Goal: Answer question/provide support

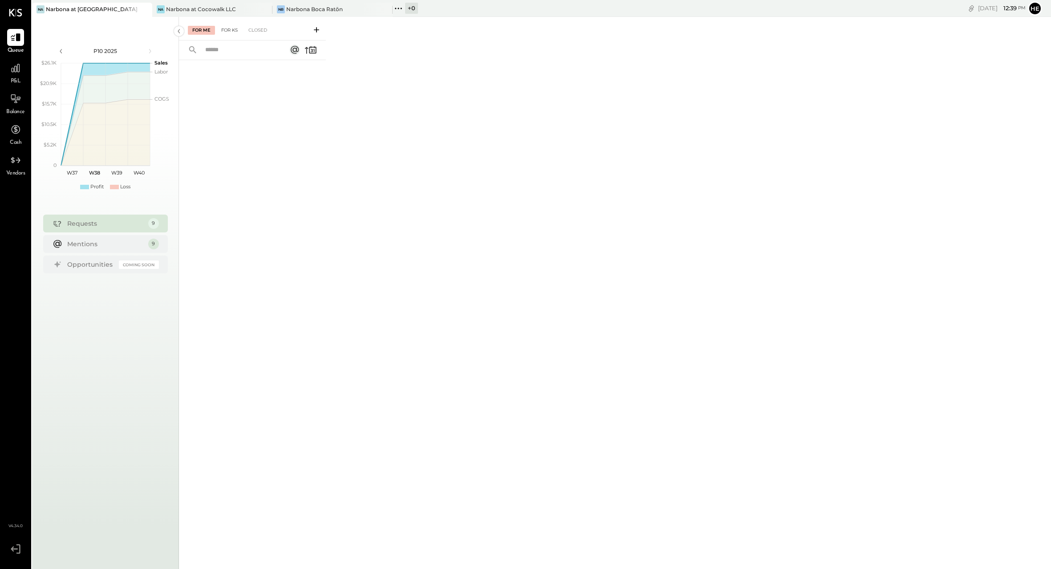
click at [223, 29] on div "For KS" at bounding box center [229, 30] width 25 height 9
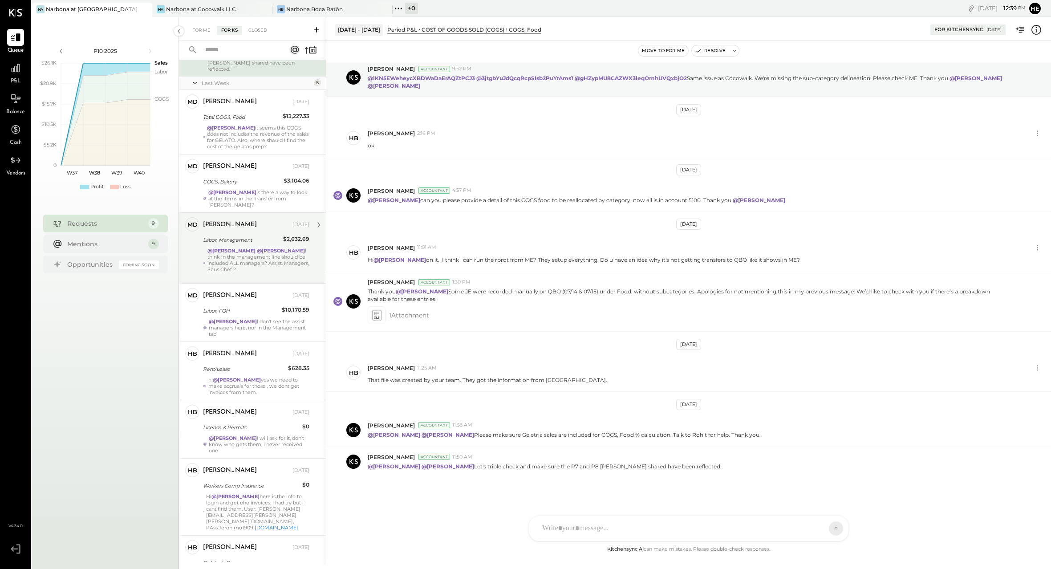
scroll to position [114, 0]
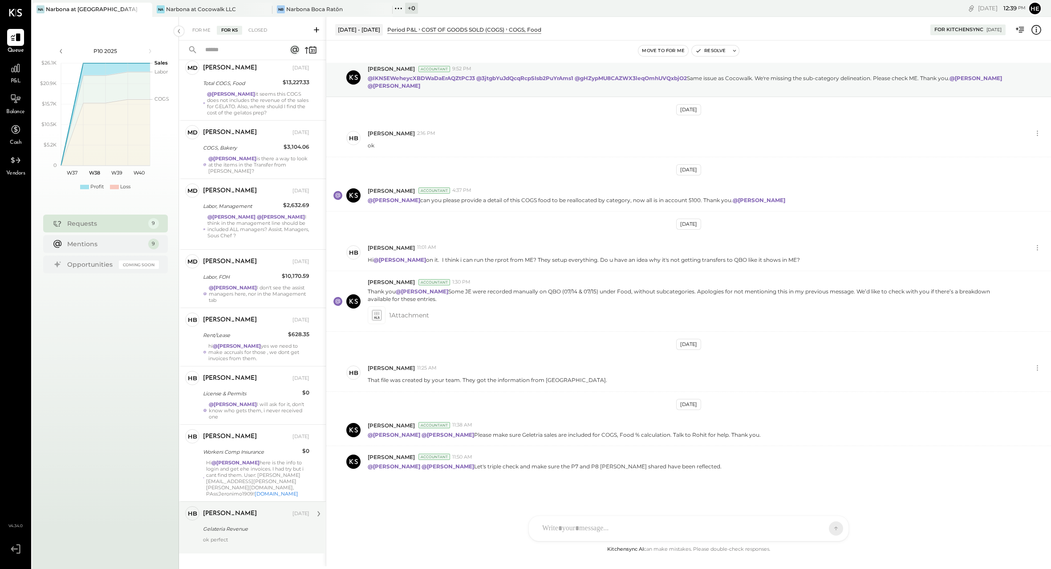
click at [227, 508] on div "[PERSON_NAME] [DATE]" at bounding box center [256, 514] width 106 height 12
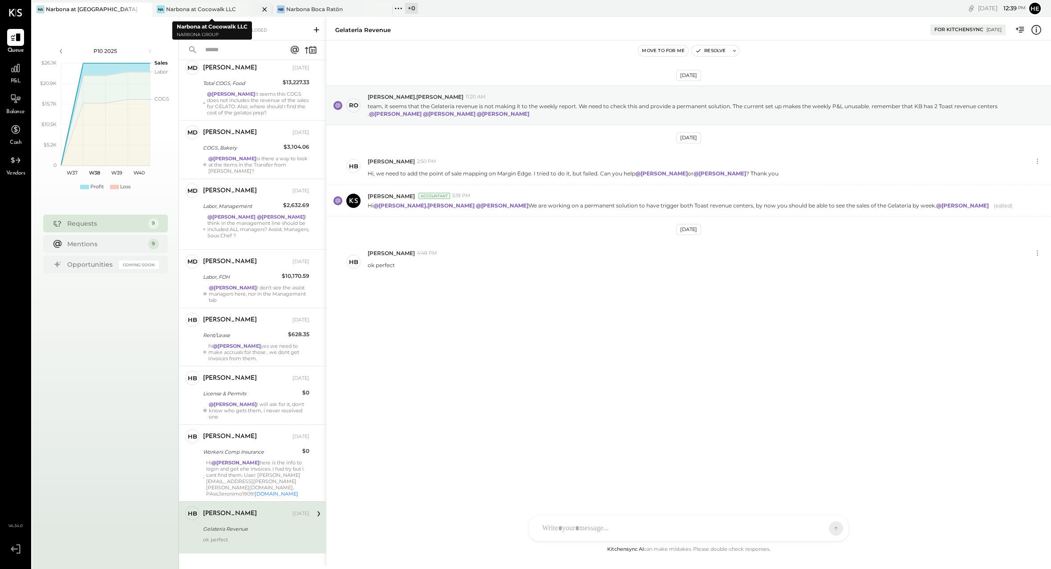
click at [197, 8] on div "Narbona at Cocowalk LLC" at bounding box center [201, 9] width 70 height 8
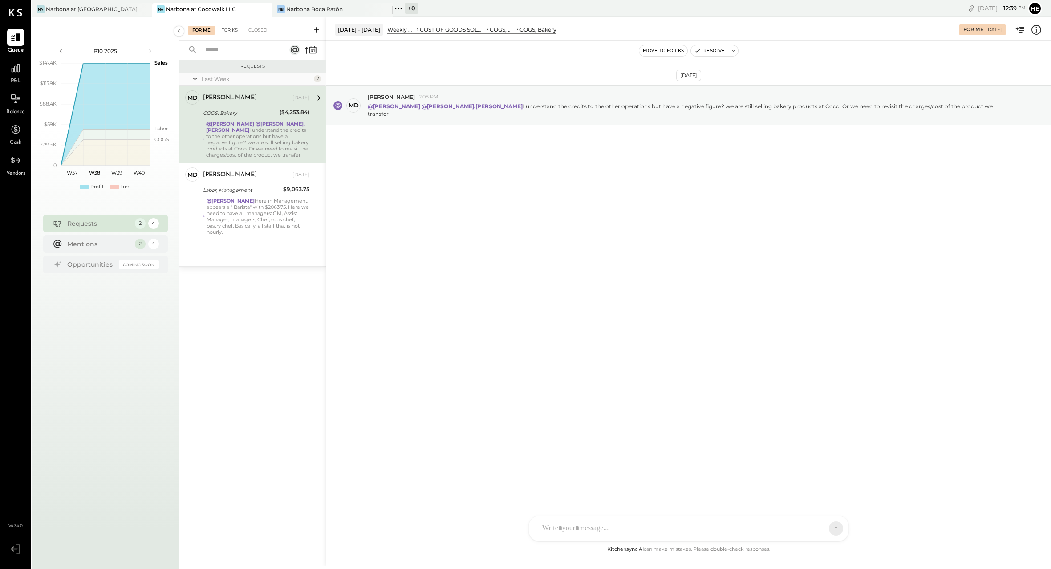
click at [230, 28] on div "For KS" at bounding box center [229, 30] width 25 height 9
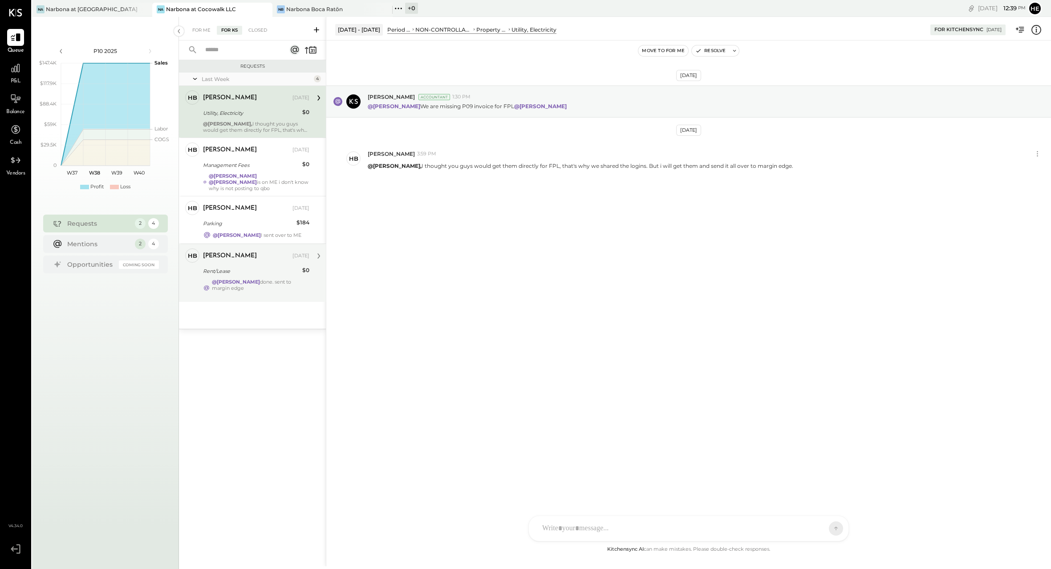
click at [252, 292] on div "@[PERSON_NAME] done. sent to margin edge" at bounding box center [261, 288] width 98 height 19
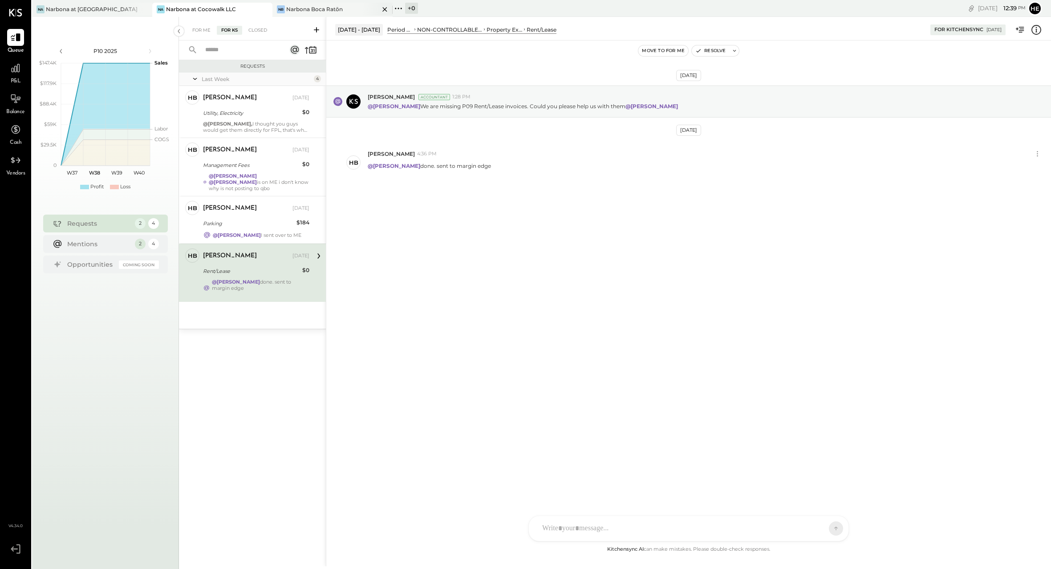
click at [304, 4] on div "[PERSON_NAME] Boca Ratōn" at bounding box center [333, 10] width 120 height 14
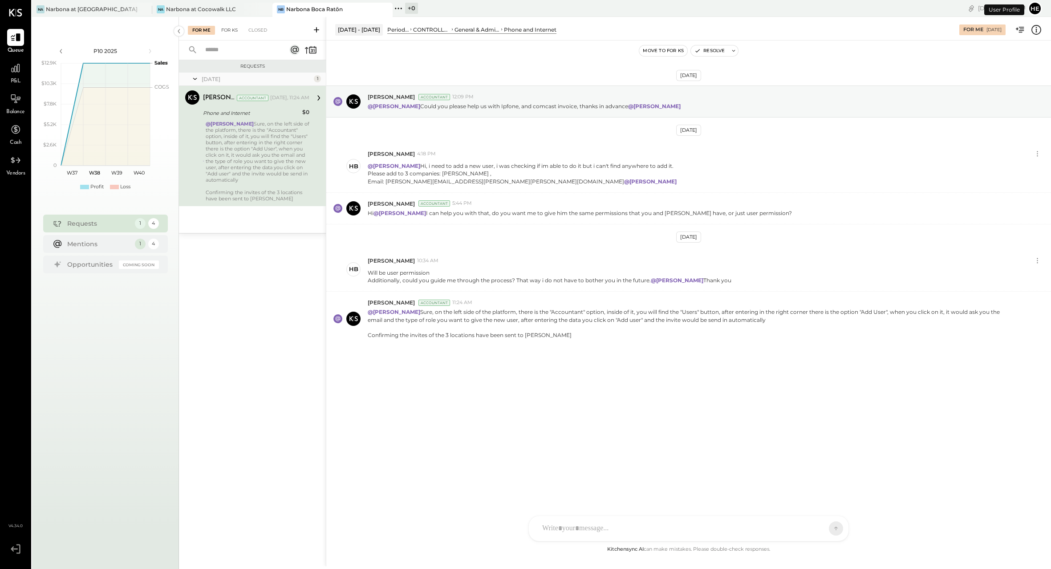
click at [239, 31] on div "For KS" at bounding box center [229, 30] width 25 height 9
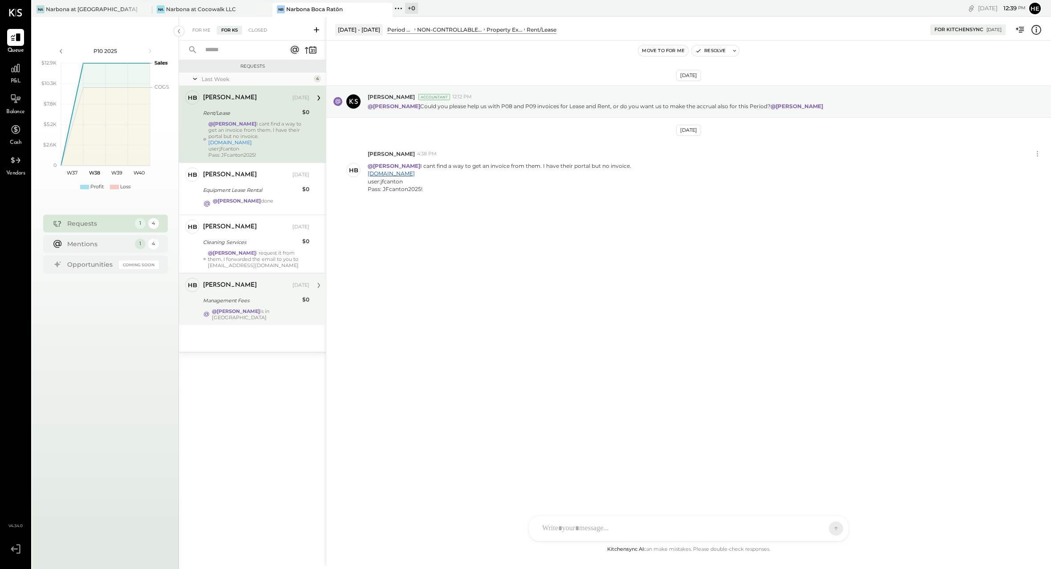
click at [249, 318] on div "HB [PERSON_NAME] Owner [PERSON_NAME] [DATE] Management Fees $0 @[PERSON_NAME] i…" at bounding box center [252, 299] width 147 height 52
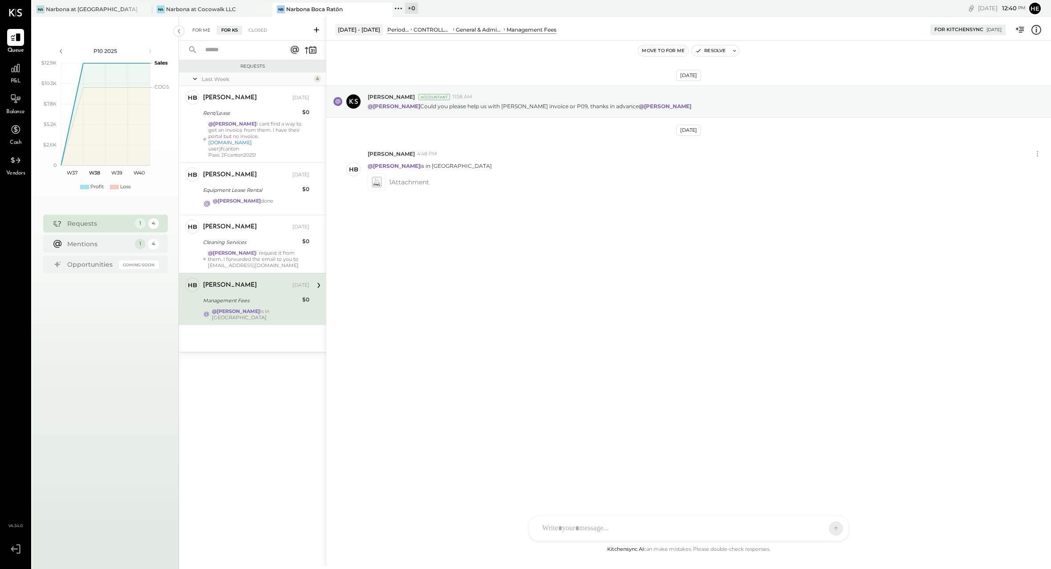
click at [193, 31] on div "For Me" at bounding box center [201, 30] width 27 height 9
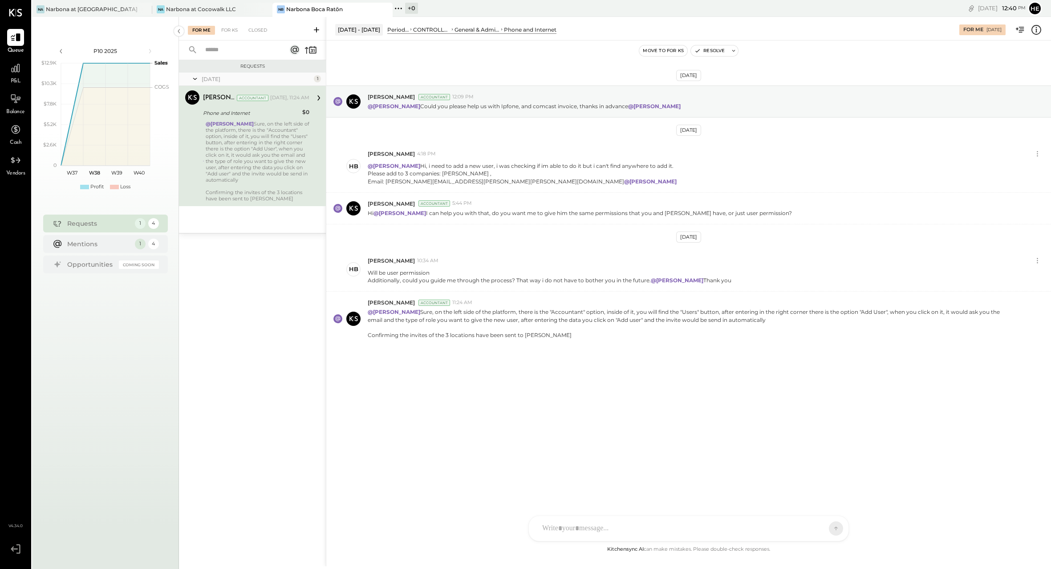
click at [18, 13] on icon at bounding box center [15, 13] width 13 height 8
click at [16, 36] on icon at bounding box center [15, 37] width 11 height 8
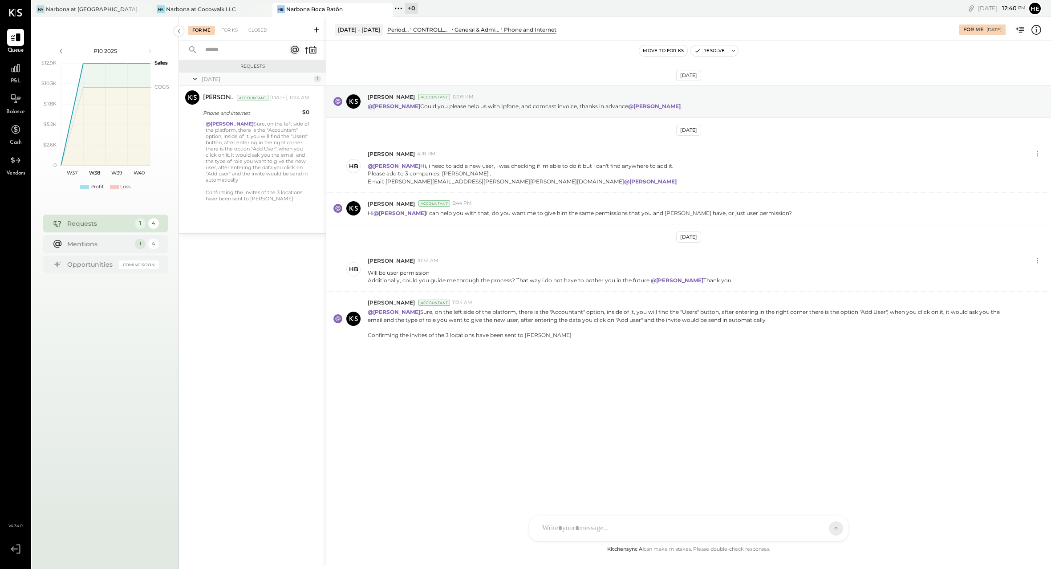
click at [17, 12] on icon at bounding box center [15, 13] width 13 height 8
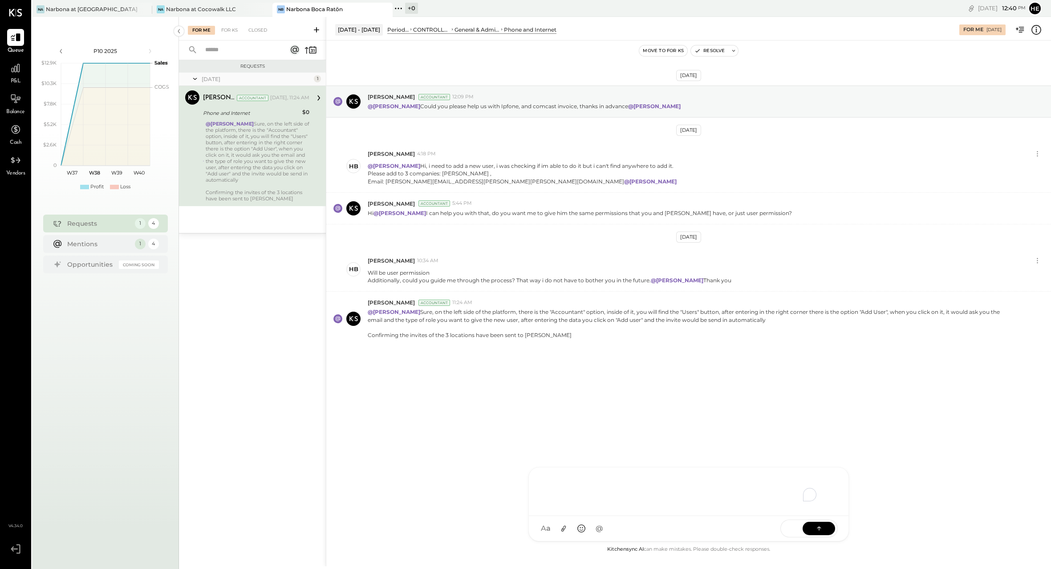
click at [642, 532] on div "[PERSON_NAME].[PERSON_NAME] [PERSON_NAME] [PERSON_NAME] KS [PERSON_NAME] BB [PE…" at bounding box center [689, 504] width 321 height 74
click at [564, 530] on icon at bounding box center [563, 528] width 9 height 9
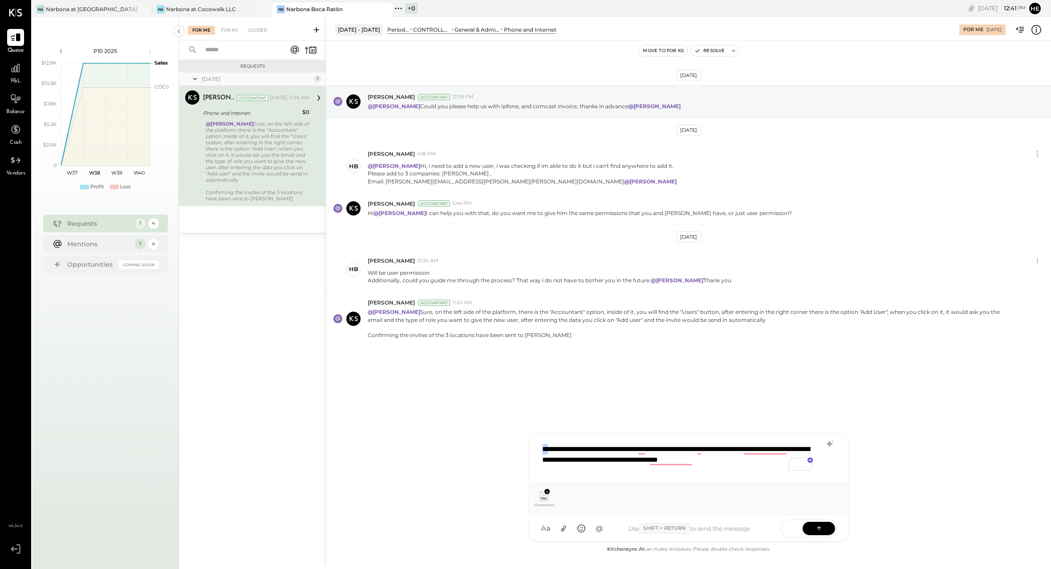
drag, startPoint x: 550, startPoint y: 451, endPoint x: 530, endPoint y: 450, distance: 19.6
click at [530, 450] on div "**********" at bounding box center [689, 458] width 320 height 49
type input "***"
click at [602, 489] on span "[PERSON_NAME]" at bounding box center [615, 488] width 70 height 8
click at [661, 459] on div "**********" at bounding box center [689, 458] width 302 height 36
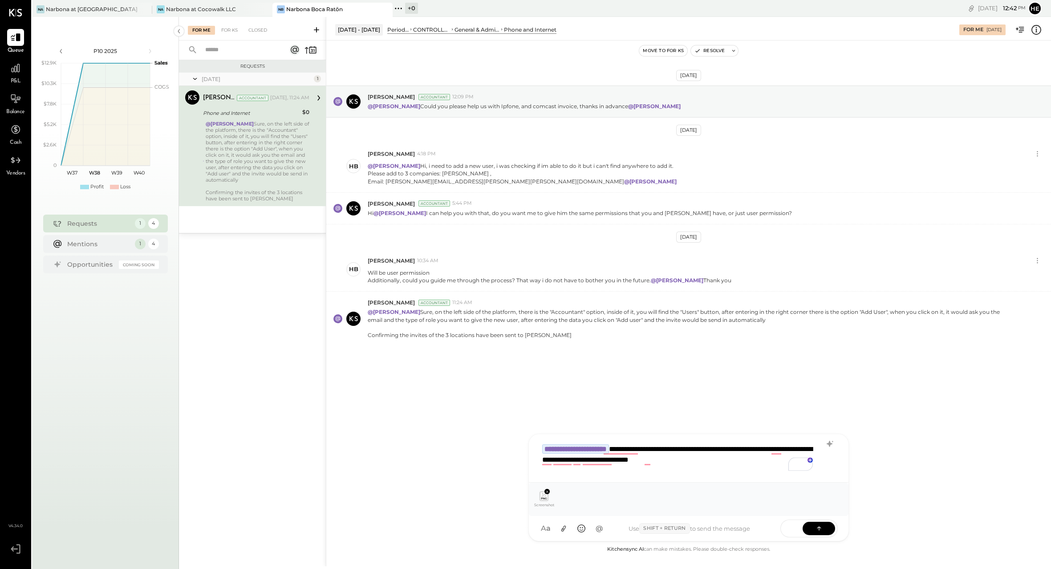
click at [774, 462] on div "**********" at bounding box center [689, 458] width 302 height 36
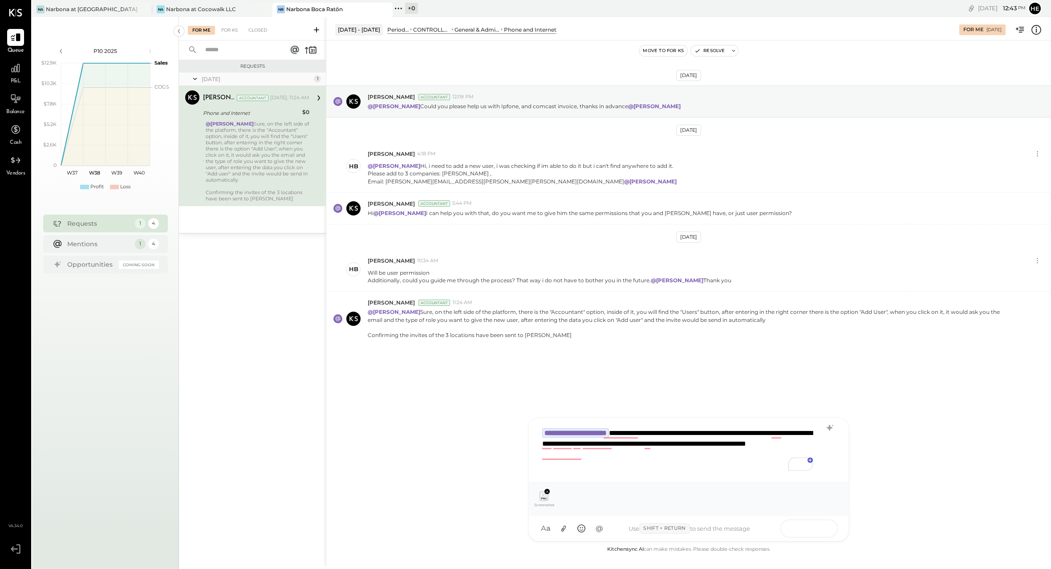
click at [821, 532] on icon at bounding box center [819, 528] width 9 height 9
